Goal: Find specific page/section: Find specific page/section

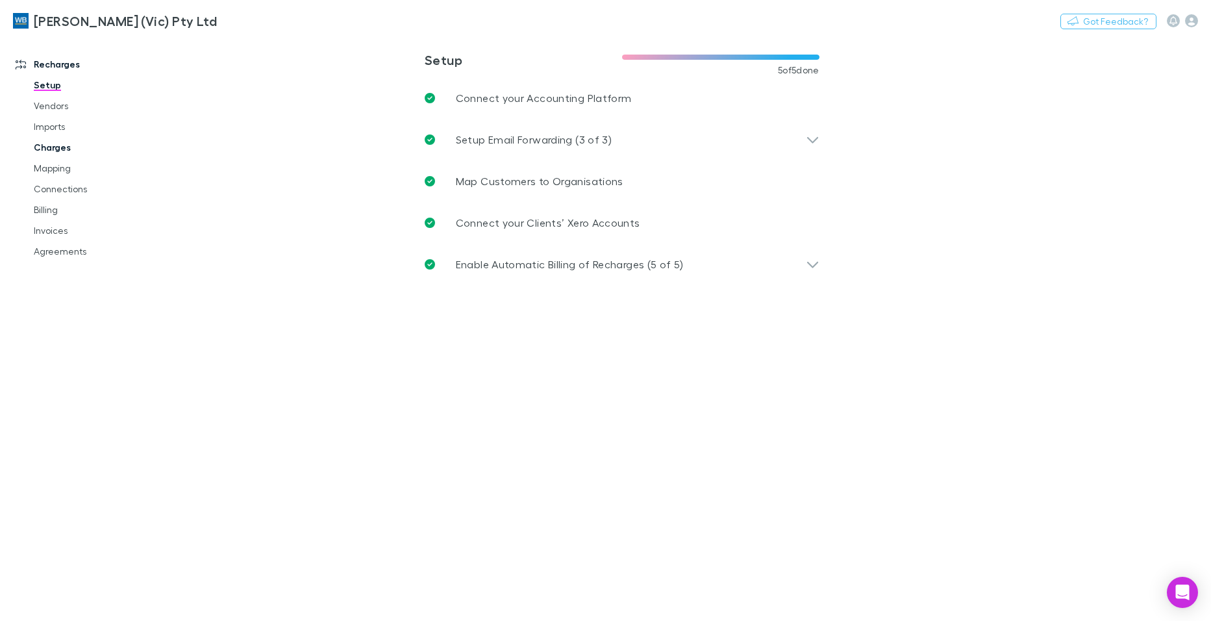
click at [51, 149] on link "Charges" at bounding box center [98, 147] width 154 height 21
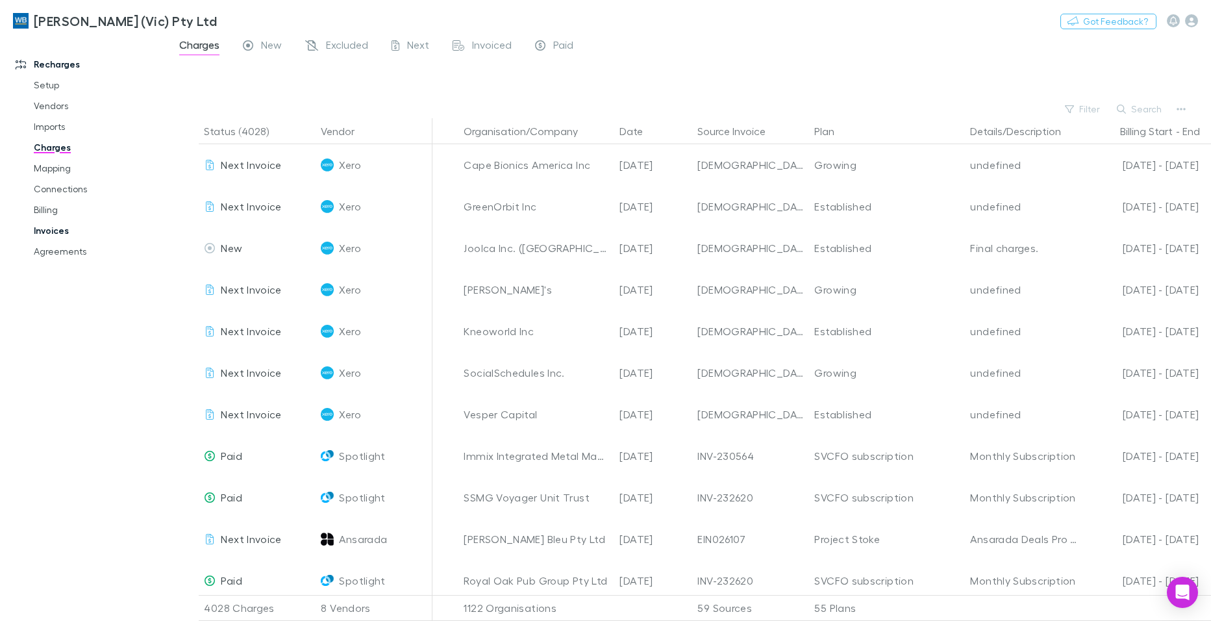
click at [64, 226] on link "Invoices" at bounding box center [98, 230] width 154 height 21
